Goal: Task Accomplishment & Management: Manage account settings

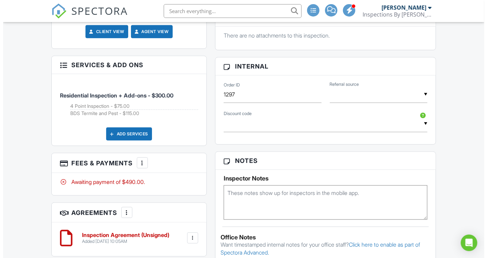
scroll to position [399, 0]
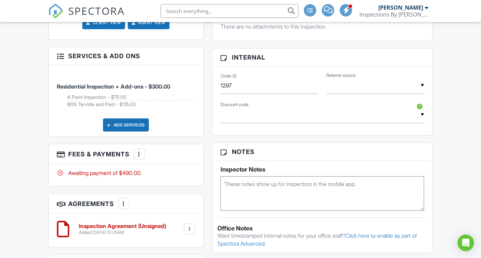
click at [138, 158] on div at bounding box center [139, 154] width 7 height 7
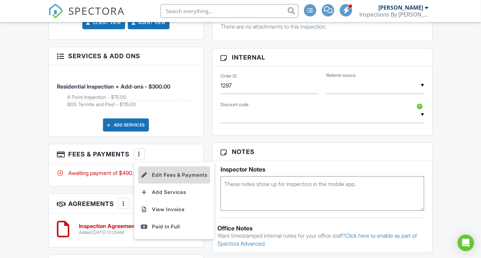
click at [163, 184] on li "Edit Fees & Payments" at bounding box center [174, 174] width 72 height 17
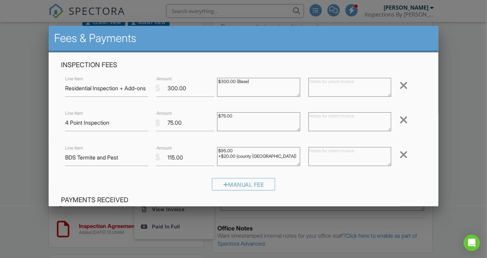
click at [399, 153] on div at bounding box center [403, 154] width 8 height 11
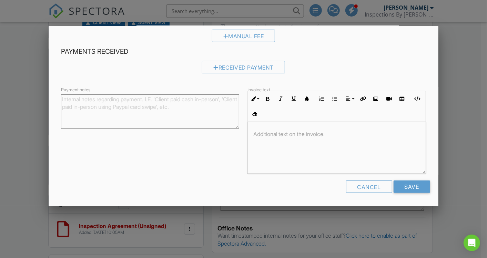
scroll to position [126, 0]
click at [412, 185] on input "Save" at bounding box center [412, 187] width 37 height 12
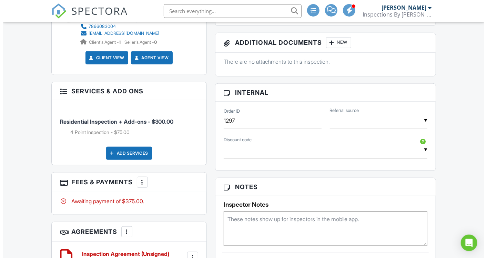
scroll to position [367, 0]
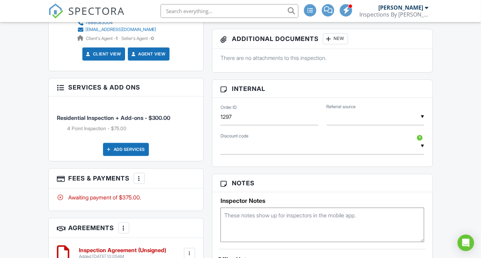
click at [120, 156] on div "Add Services" at bounding box center [126, 149] width 46 height 13
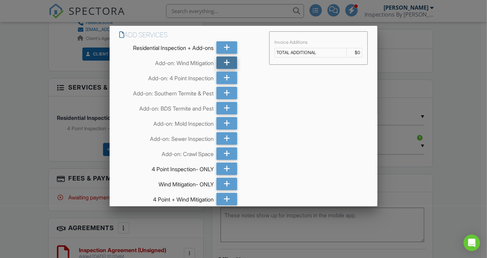
click at [224, 63] on icon at bounding box center [227, 63] width 7 height 12
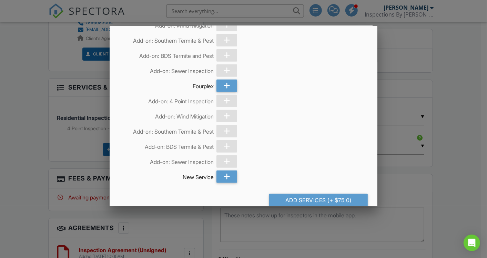
scroll to position [412, 0]
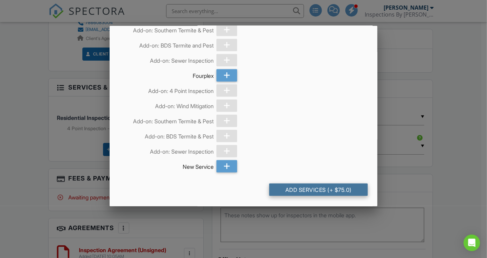
click at [338, 189] on div "Add Services (+ $75.0)" at bounding box center [318, 190] width 99 height 12
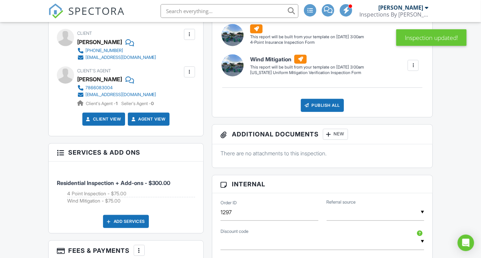
scroll to position [304, 0]
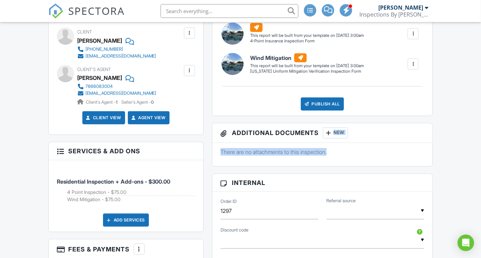
drag, startPoint x: 480, startPoint y: 123, endPoint x: 483, endPoint y: 150, distance: 27.1
click at [481, 150] on html "SPECTORA Shawn Woods Inspections By Shawn, LLC Role: Inspector Change Role Dash…" at bounding box center [240, 229] width 481 height 1067
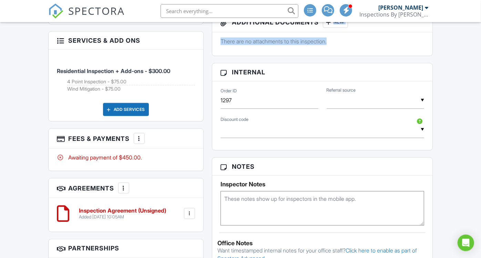
scroll to position [418, 0]
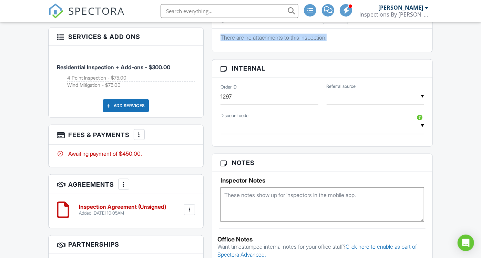
click at [399, 39] on p "There are no attachments to this inspection." at bounding box center [323, 38] width 204 height 8
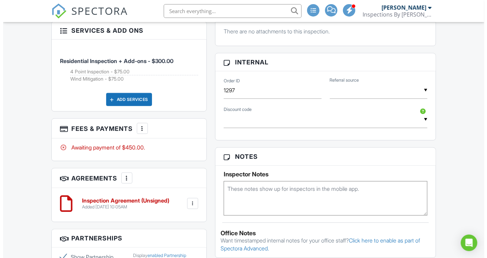
scroll to position [456, 0]
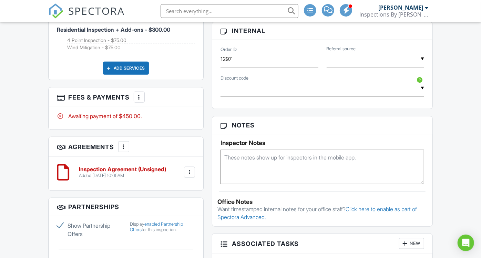
click at [136, 101] on div at bounding box center [139, 97] width 7 height 7
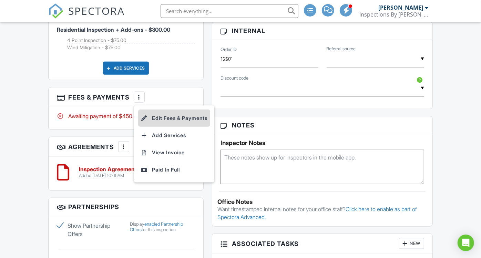
click at [171, 127] on li "Edit Fees & Payments" at bounding box center [174, 118] width 72 height 17
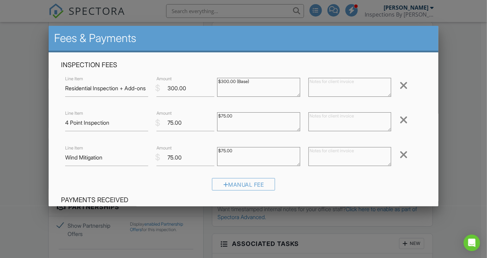
click at [399, 154] on div at bounding box center [403, 154] width 8 height 11
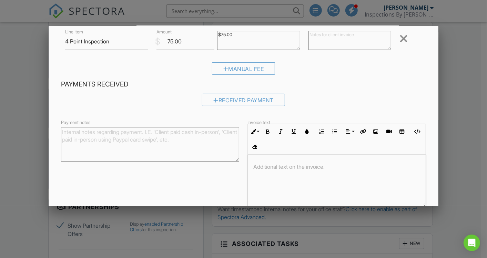
scroll to position [120, 0]
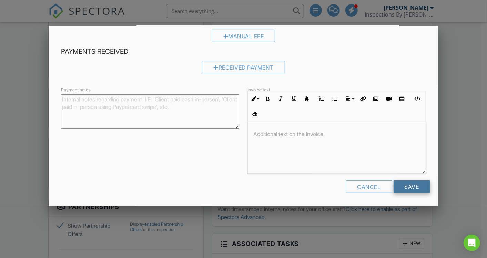
click at [411, 189] on input "Save" at bounding box center [412, 187] width 37 height 12
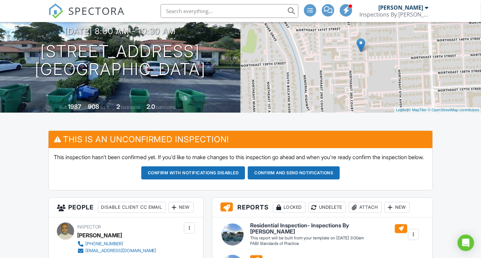
scroll to position [48, 0]
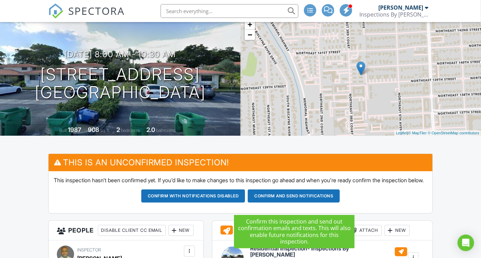
click at [245, 199] on button "Confirm and send notifications" at bounding box center [193, 196] width 104 height 13
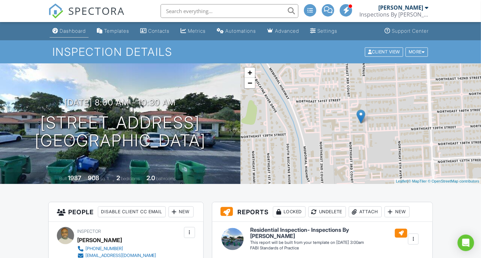
click at [71, 34] on link "Dashboard" at bounding box center [69, 31] width 39 height 13
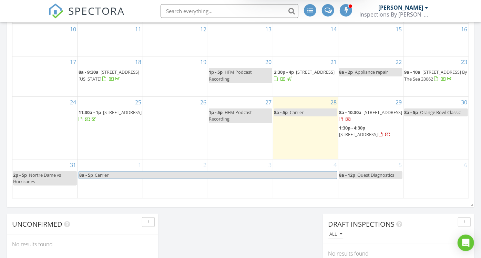
scroll to position [444, 0]
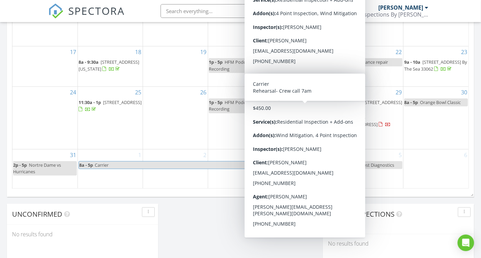
click at [220, 211] on div "[DATE] [PERSON_NAME] 8:00 am Carrier [PERSON_NAME] New Inspection New Quote Map…" at bounding box center [240, 37] width 481 height 782
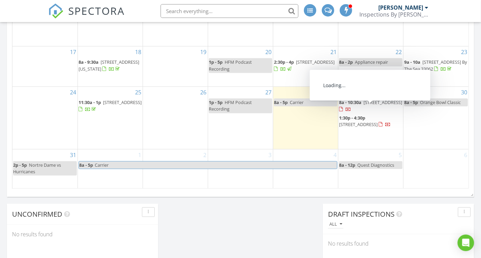
click at [364, 109] on link "8a - 10:30a 13944 NE 4th Ave D B, Miami 33161" at bounding box center [370, 105] width 63 height 13
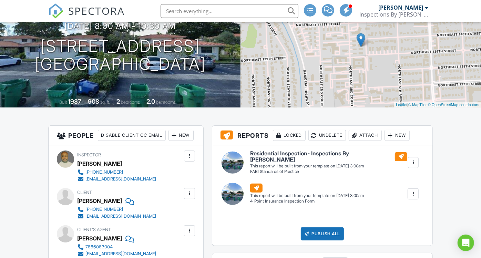
scroll to position [92, 0]
